Goal: Task Accomplishment & Management: Complete application form

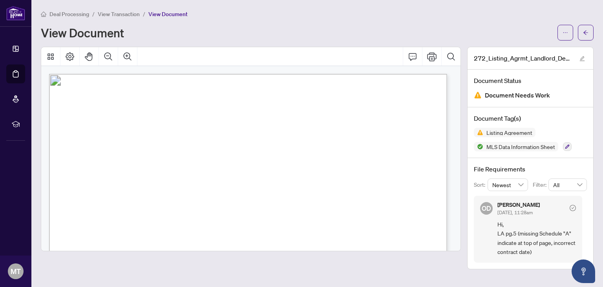
scroll to position [2002, 0]
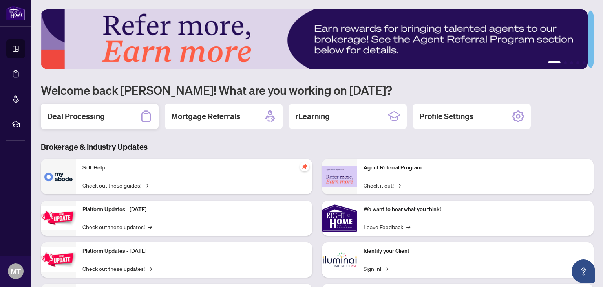
click at [81, 117] on h2 "Deal Processing" at bounding box center [76, 116] width 58 height 11
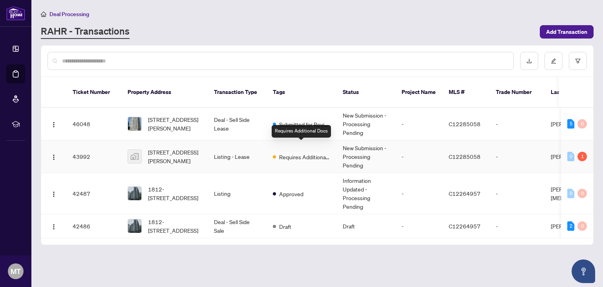
click at [302, 152] on span "Requires Additional Docs" at bounding box center [304, 156] width 51 height 9
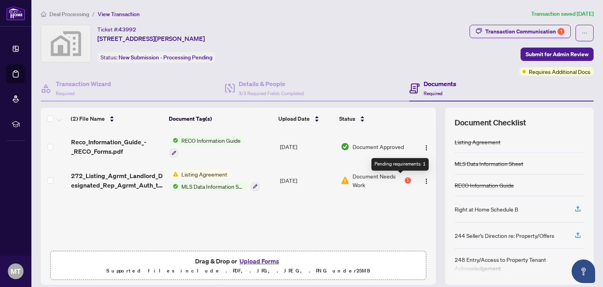
click at [405, 177] on div "1" at bounding box center [408, 180] width 6 height 6
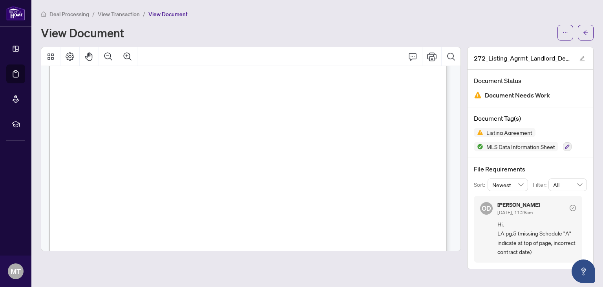
scroll to position [903, 0]
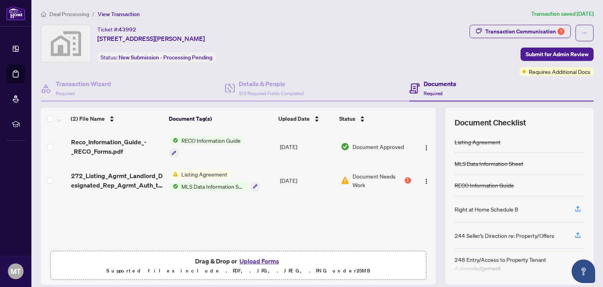
click at [435, 82] on h4 "Documents" at bounding box center [440, 83] width 33 height 9
click at [427, 85] on h4 "Documents" at bounding box center [440, 83] width 33 height 9
click at [254, 259] on button "Upload Forms" at bounding box center [259, 261] width 44 height 10
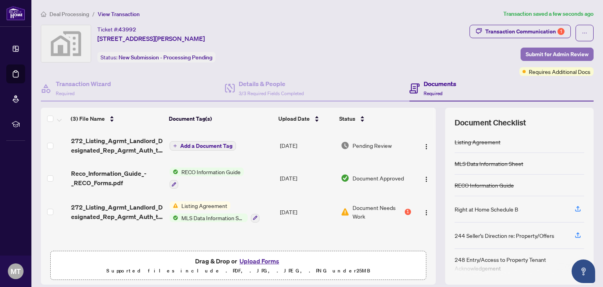
click at [535, 53] on span "Submit for Admin Review" at bounding box center [557, 54] width 63 height 13
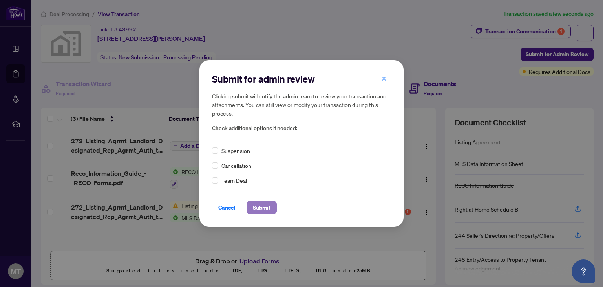
click at [263, 207] on span "Submit" at bounding box center [262, 207] width 18 height 13
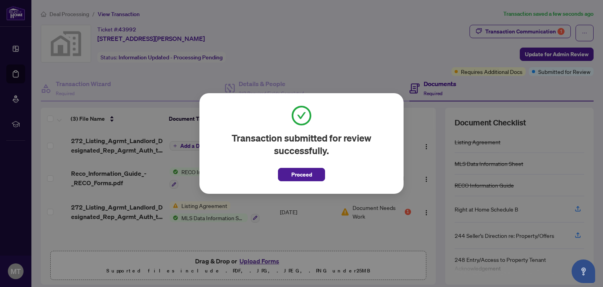
click at [298, 173] on span "Proceed" at bounding box center [301, 174] width 21 height 13
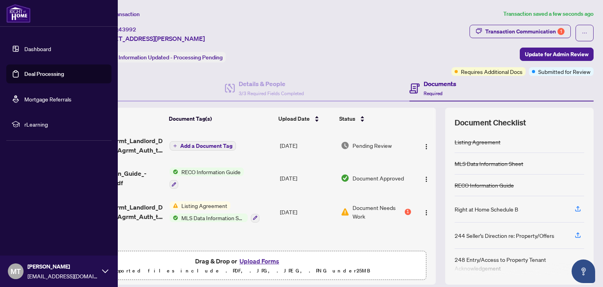
click at [16, 11] on img at bounding box center [18, 13] width 24 height 19
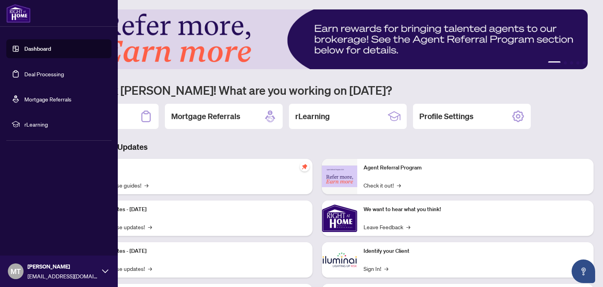
click at [39, 48] on link "Dashboard" at bounding box center [37, 48] width 27 height 7
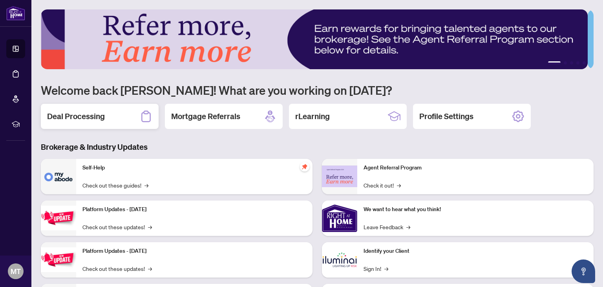
click at [89, 117] on h2 "Deal Processing" at bounding box center [76, 116] width 58 height 11
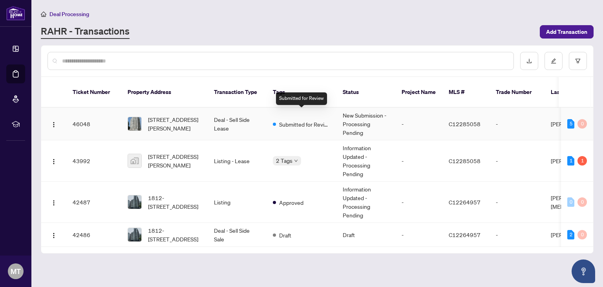
click at [298, 120] on span "Submitted for Review" at bounding box center [304, 124] width 51 height 9
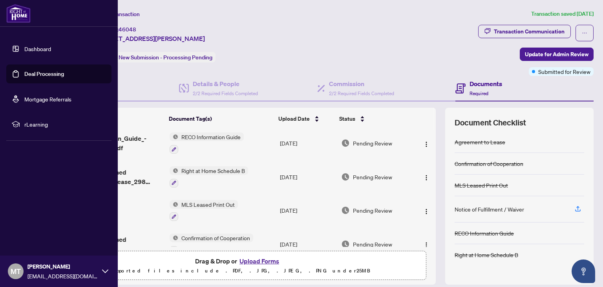
click at [12, 10] on img at bounding box center [18, 13] width 24 height 19
